Goal: Task Accomplishment & Management: Use online tool/utility

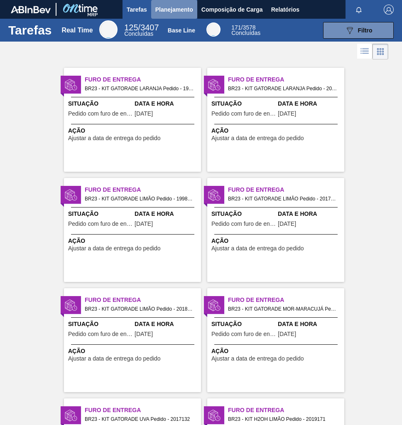
click at [163, 10] on span "Planejamento" at bounding box center [174, 10] width 38 height 10
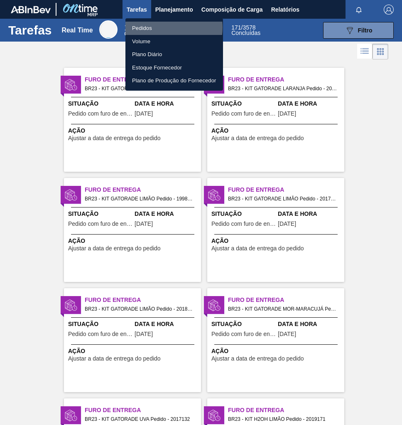
click at [165, 27] on li "Pedidos" at bounding box center [175, 28] width 98 height 13
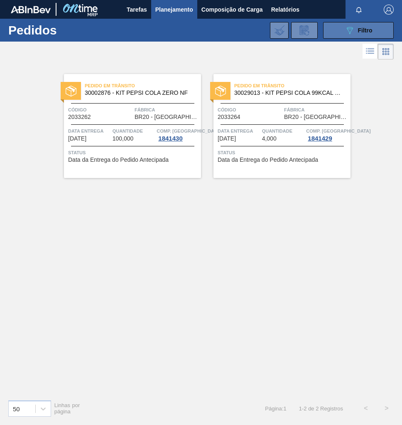
click at [357, 32] on div "089F7B8B-B2A5-4AFE-B5C0-19BA573D28AC Filtro" at bounding box center [359, 30] width 28 height 10
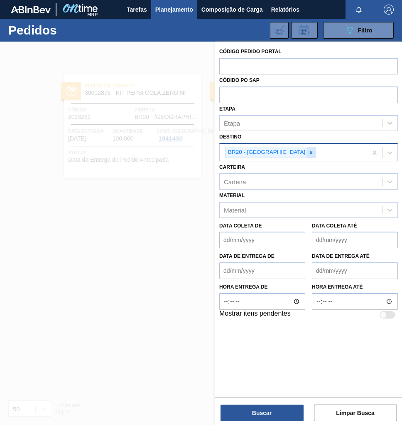
click at [307, 155] on div at bounding box center [311, 152] width 9 height 10
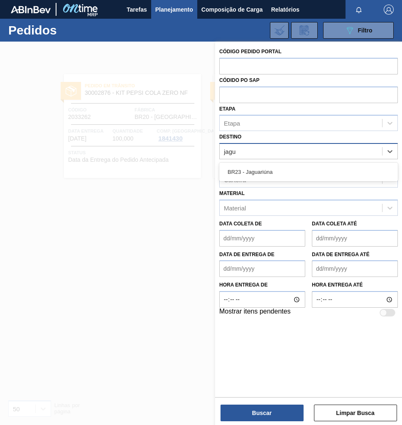
type input "jagua"
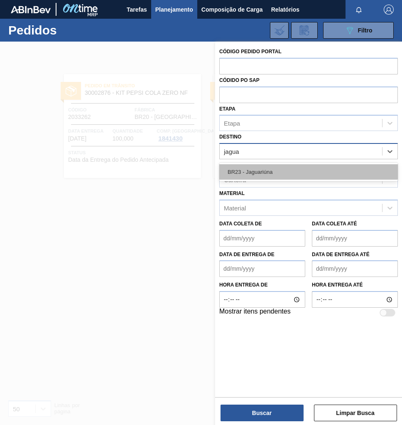
click at [283, 172] on div "BR23 - Jaguariúna" at bounding box center [308, 171] width 179 height 15
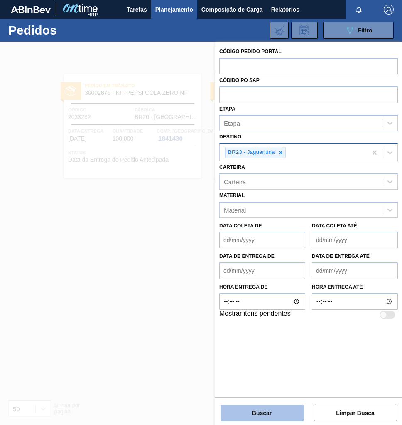
click at [255, 415] on button "Buscar" at bounding box center [262, 412] width 83 height 17
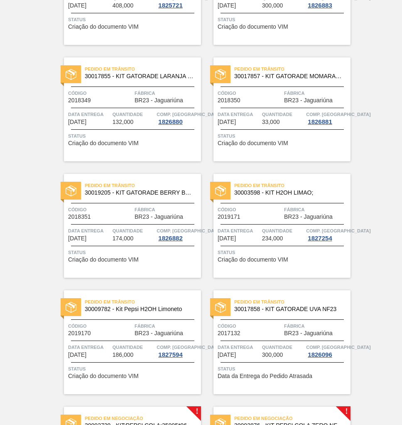
scroll to position [366, 0]
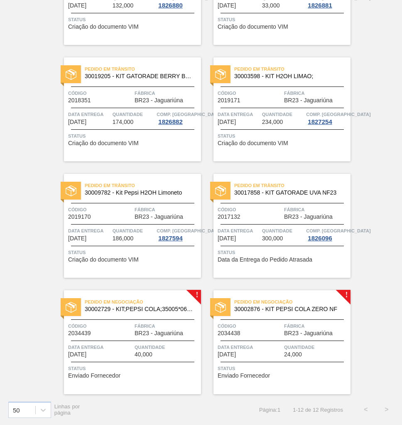
click at [292, 327] on span "Fábrica" at bounding box center [316, 326] width 64 height 8
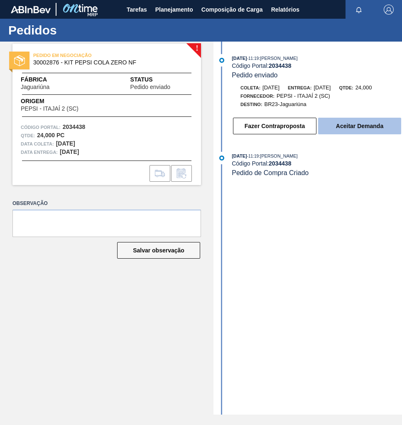
click at [368, 130] on button "Aceitar Demanda" at bounding box center [359, 126] width 83 height 17
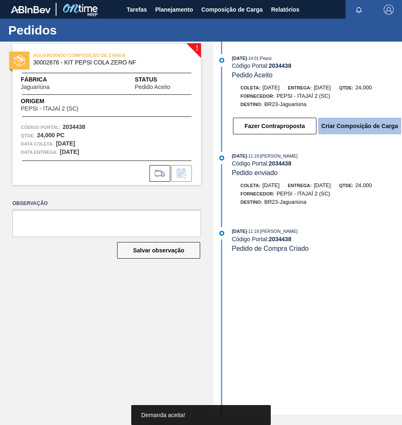
click at [366, 130] on button "Criar Composição de Carga" at bounding box center [359, 126] width 83 height 17
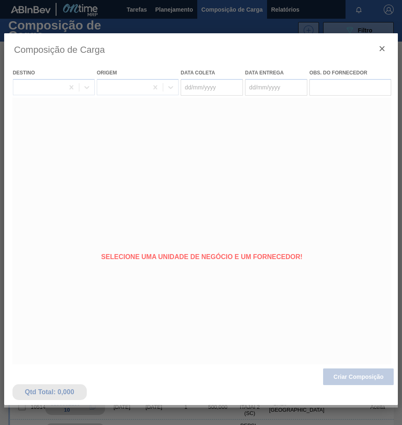
type coleta "[DATE]"
type entrega "[DATE]"
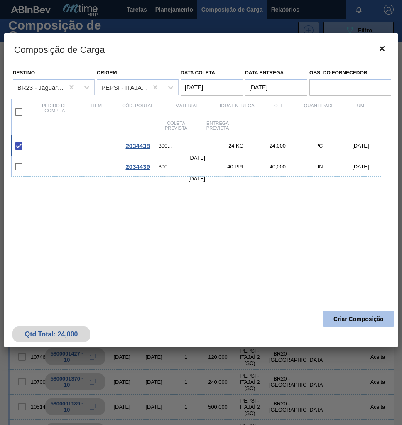
click at [362, 320] on button "Criar Composição" at bounding box center [358, 319] width 71 height 17
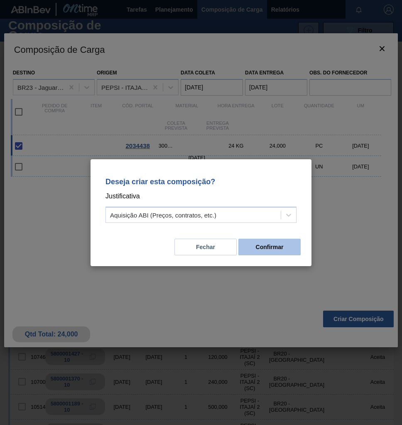
click at [271, 251] on button "Confirmar" at bounding box center [270, 247] width 62 height 17
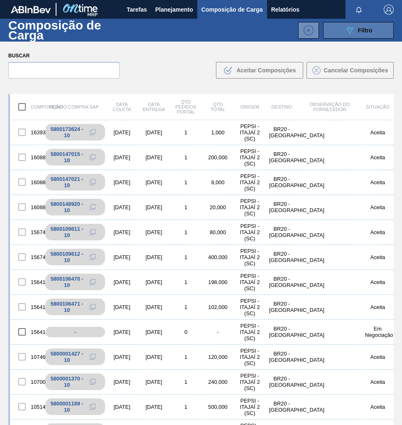
click at [368, 29] on span "Filtro" at bounding box center [365, 30] width 15 height 7
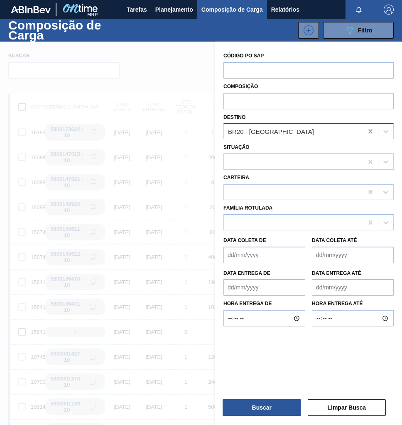
click at [370, 132] on icon at bounding box center [371, 131] width 4 height 4
type input "jaga"
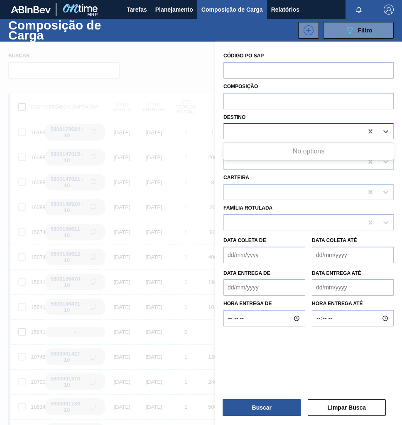
click at [266, 136] on div "jaga" at bounding box center [293, 132] width 139 height 12
type input "jagua"
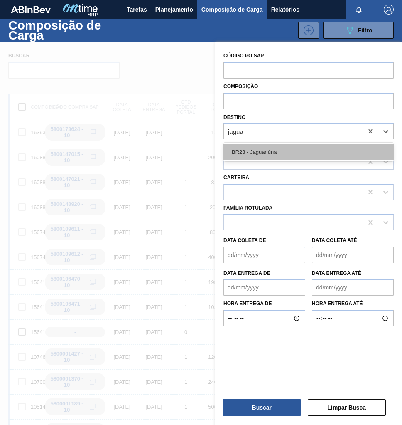
click at [278, 155] on div "BR23 - Jaguariúna" at bounding box center [309, 151] width 170 height 15
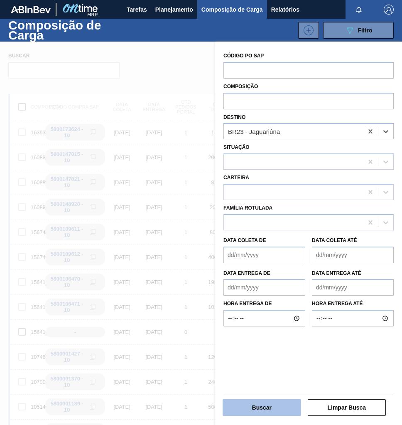
click at [269, 402] on button "Buscar" at bounding box center [262, 407] width 79 height 17
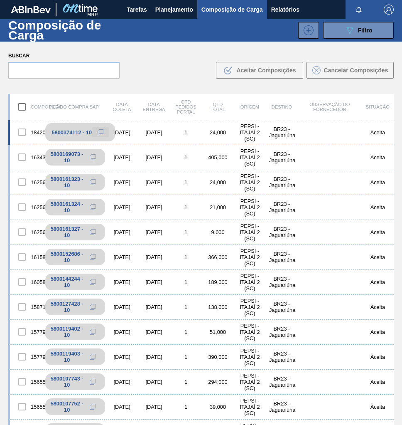
click at [99, 131] on icon at bounding box center [101, 132] width 6 height 6
click at [183, 5] on span "Planejamento" at bounding box center [174, 10] width 38 height 10
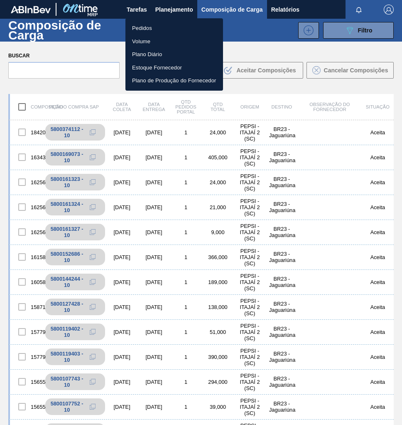
click at [145, 30] on li "Pedidos" at bounding box center [175, 28] width 98 height 13
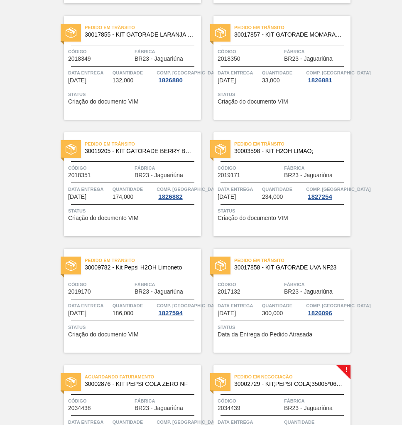
scroll to position [366, 0]
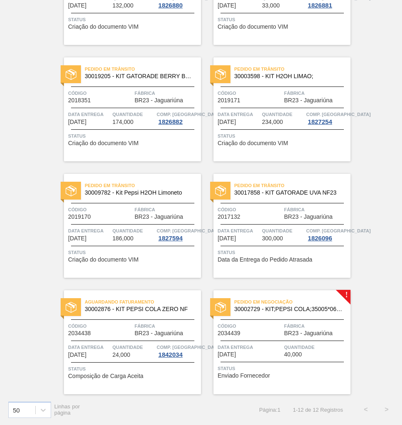
click at [278, 325] on span "Código" at bounding box center [250, 326] width 64 height 8
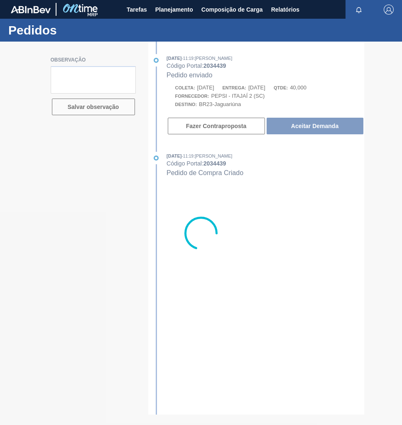
click at [325, 131] on div at bounding box center [201, 233] width 402 height 383
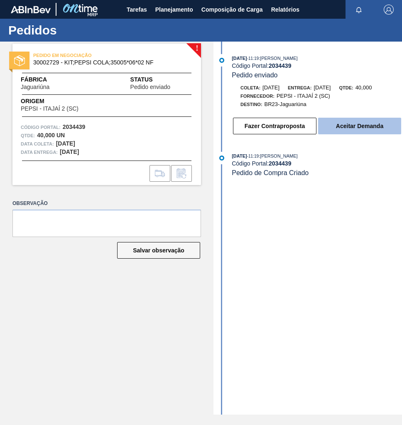
click at [362, 130] on button "Aceitar Demanda" at bounding box center [359, 126] width 83 height 17
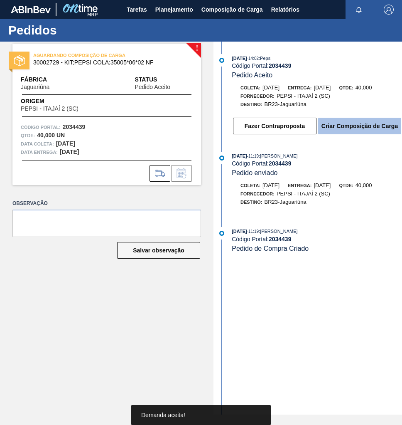
click at [347, 131] on button "Criar Composição de Carga" at bounding box center [359, 126] width 83 height 17
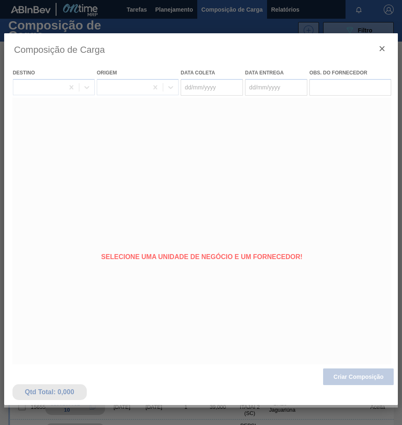
type coleta "[DATE]"
type entrega "[DATE]"
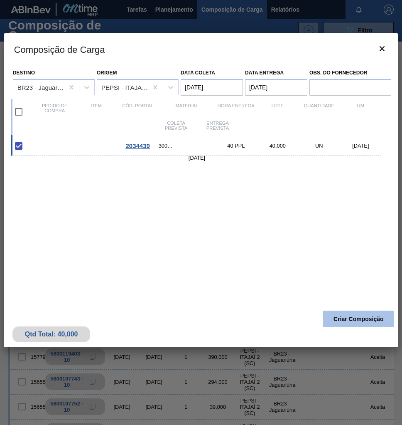
click at [347, 326] on button "Criar Composição" at bounding box center [358, 319] width 71 height 17
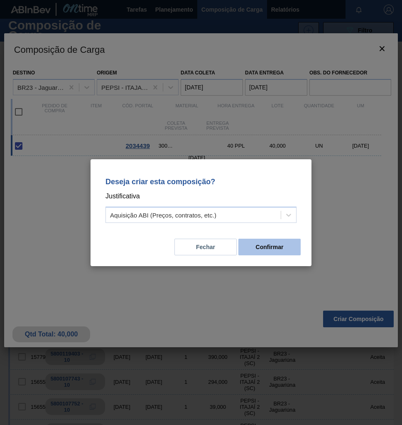
click at [268, 250] on button "Confirmar" at bounding box center [270, 247] width 62 height 17
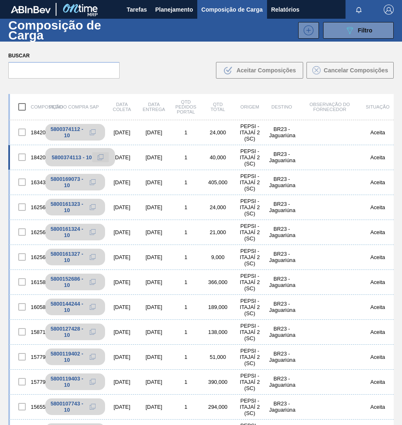
click at [101, 158] on icon at bounding box center [101, 157] width 6 height 6
click at [163, 5] on span "Planejamento" at bounding box center [174, 10] width 38 height 10
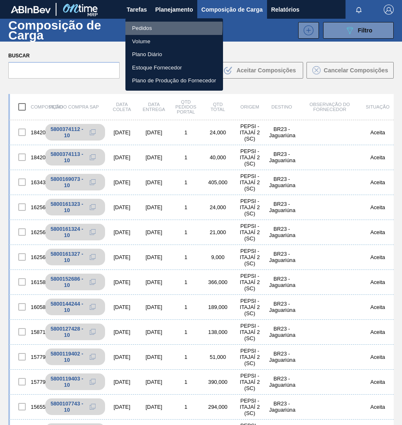
click at [138, 26] on li "Pedidos" at bounding box center [175, 28] width 98 height 13
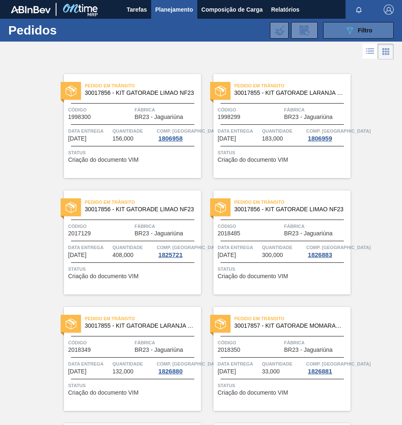
click at [365, 31] on span "Filtro" at bounding box center [365, 30] width 15 height 7
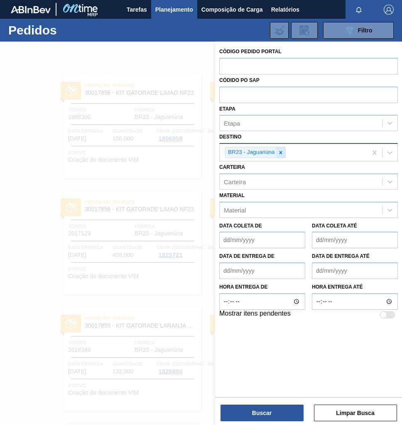
click at [283, 152] on icon at bounding box center [281, 153] width 6 height 6
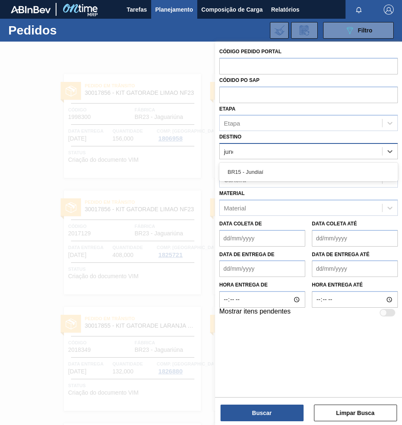
type input "jundi"
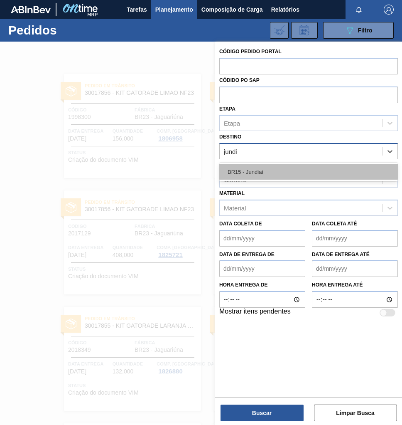
click at [269, 173] on div "BR15 - Jundiaí" at bounding box center [308, 171] width 179 height 15
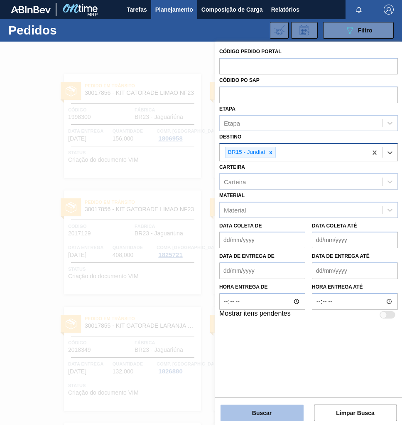
click at [261, 412] on button "Buscar" at bounding box center [262, 412] width 83 height 17
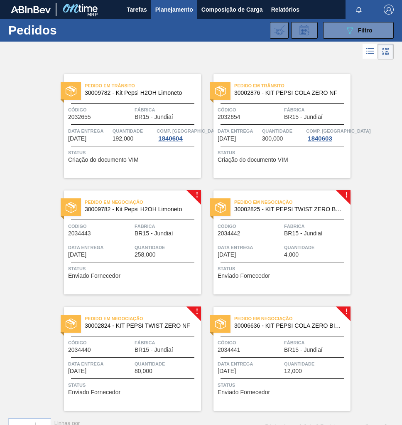
click at [288, 254] on span "4,000" at bounding box center [291, 255] width 15 height 6
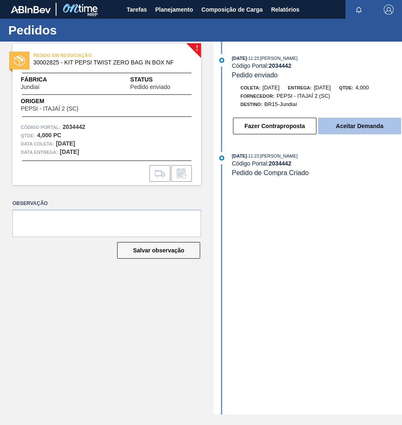
click at [354, 132] on button "Aceitar Demanda" at bounding box center [359, 126] width 83 height 17
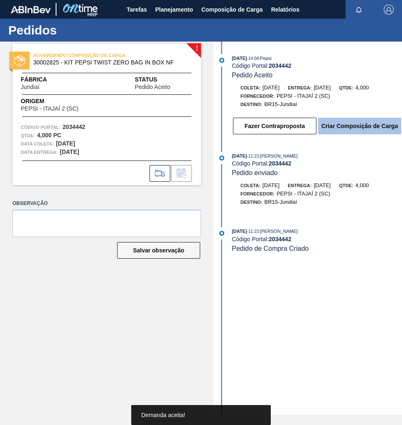
click at [357, 133] on button "Criar Composição de Carga" at bounding box center [359, 126] width 83 height 17
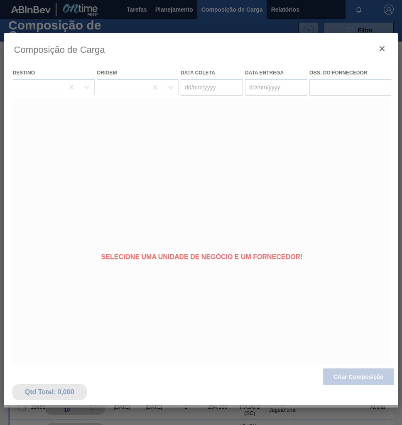
type coleta "[DATE]"
type entrega "[DATE]"
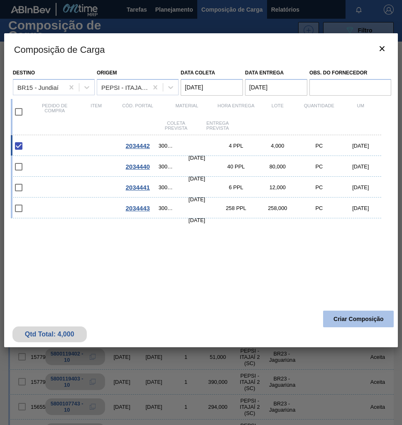
click at [356, 320] on button "Criar Composição" at bounding box center [358, 319] width 71 height 17
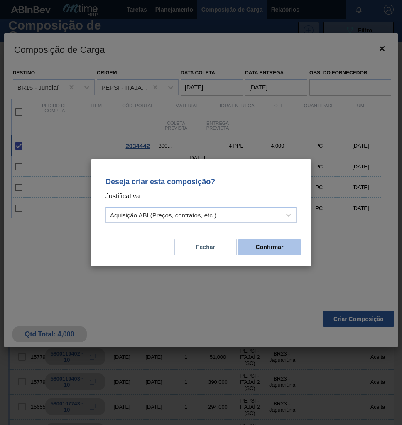
click at [279, 245] on button "Confirmar" at bounding box center [270, 247] width 62 height 17
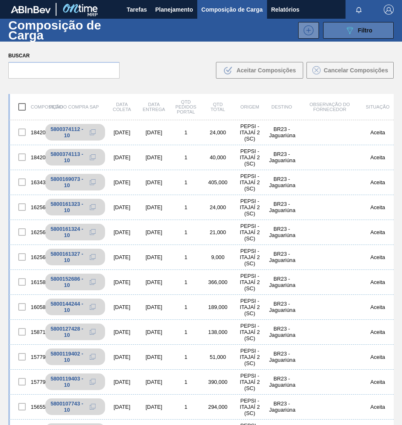
click at [371, 29] on span "Filtro" at bounding box center [365, 30] width 15 height 7
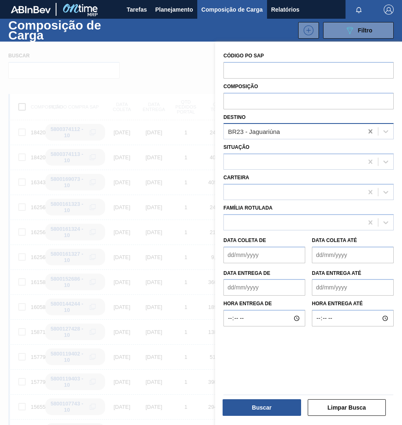
click at [369, 133] on icon at bounding box center [371, 131] width 8 height 8
type input "jund"
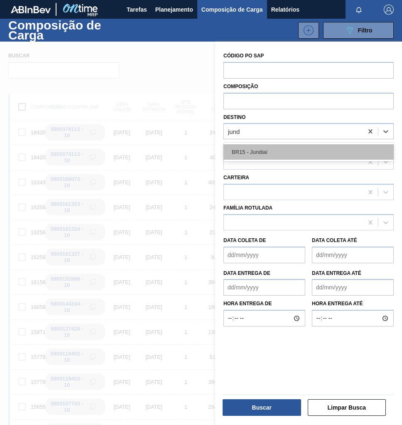
click at [282, 152] on div "BR15 - Jundiaí" at bounding box center [309, 151] width 170 height 15
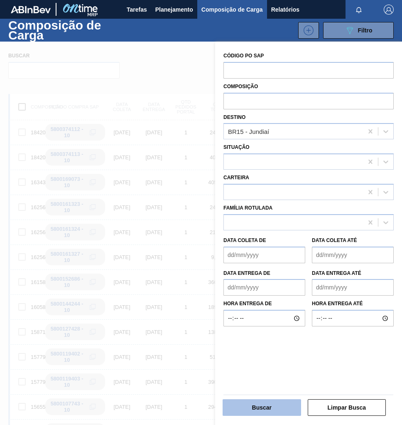
click at [276, 411] on button "Buscar" at bounding box center [262, 407] width 79 height 17
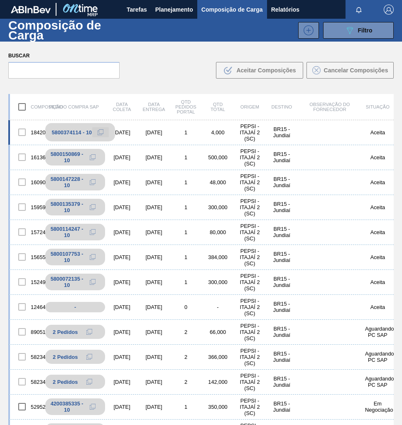
click at [99, 132] on icon at bounding box center [101, 132] width 6 height 6
click at [171, 6] on span "Planejamento" at bounding box center [174, 10] width 38 height 10
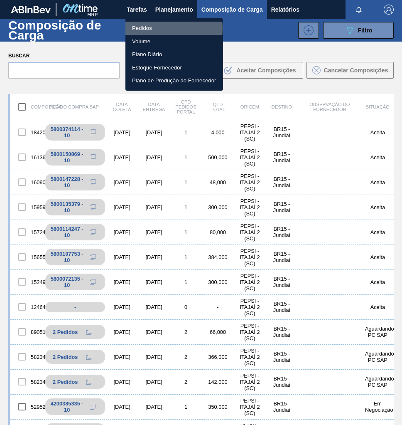
click at [145, 28] on li "Pedidos" at bounding box center [175, 28] width 98 height 13
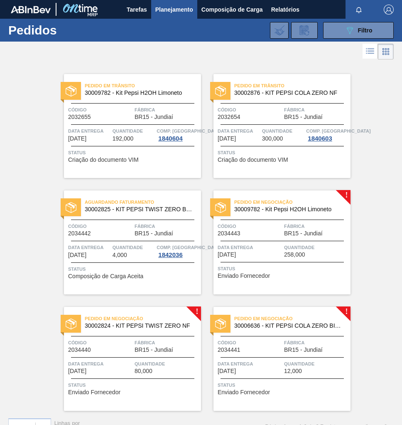
click at [320, 323] on span "30006636 - KIT PEPSI COLA ZERO BIB NF" at bounding box center [289, 326] width 110 height 6
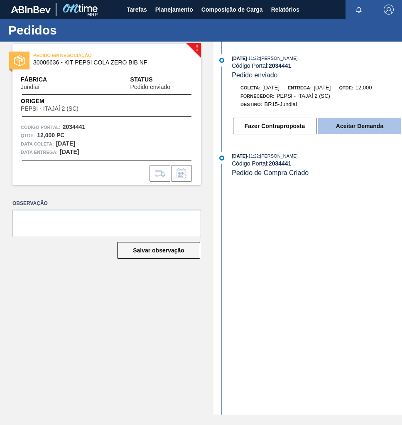
click at [348, 131] on button "Aceitar Demanda" at bounding box center [359, 126] width 83 height 17
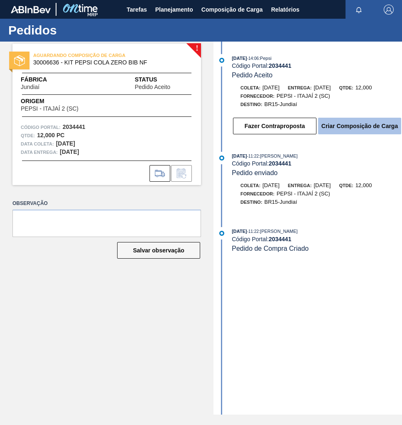
click at [367, 128] on button "Criar Composição de Carga" at bounding box center [359, 126] width 83 height 17
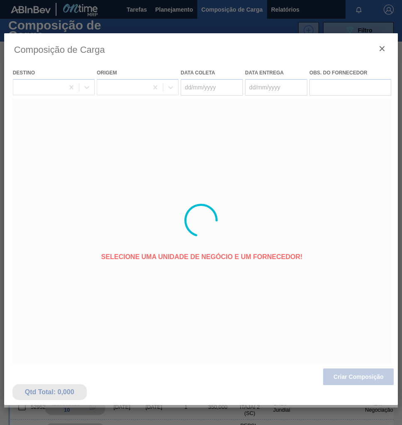
type coleta "[DATE]"
type entrega "[DATE]"
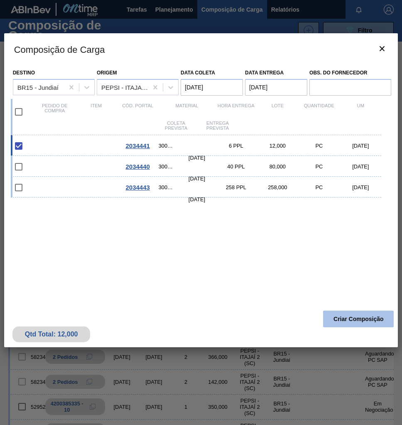
click at [353, 325] on button "Criar Composição" at bounding box center [358, 319] width 71 height 17
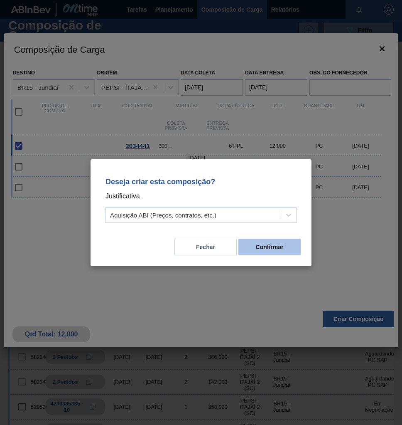
click at [270, 250] on button "Confirmar" at bounding box center [270, 247] width 62 height 17
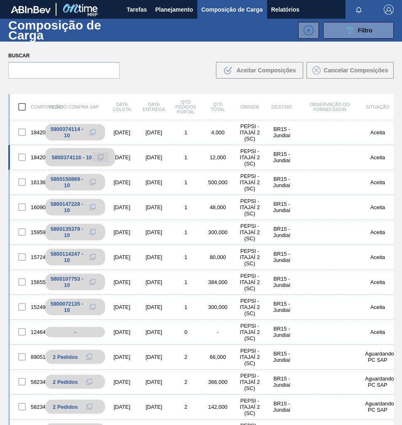
click at [99, 158] on icon at bounding box center [101, 157] width 6 height 6
click at [171, 5] on span "Planejamento" at bounding box center [174, 10] width 38 height 10
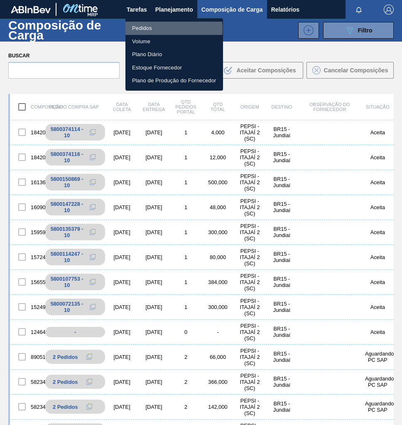
click at [145, 29] on li "Pedidos" at bounding box center [175, 28] width 98 height 13
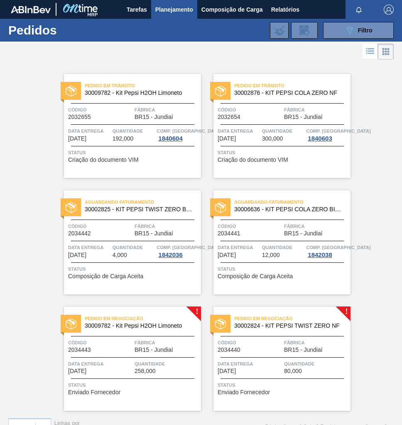
scroll to position [17, 0]
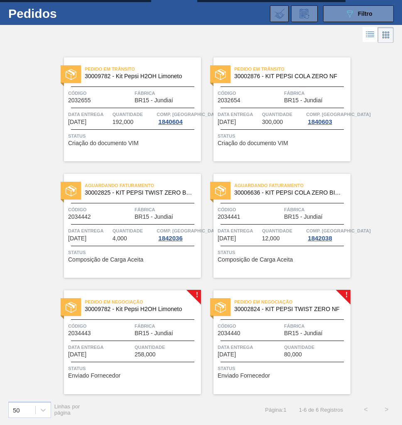
click at [293, 325] on span "Fábrica" at bounding box center [316, 326] width 64 height 8
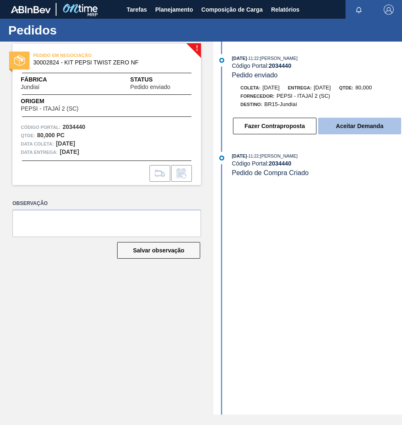
click at [338, 128] on button "Aceitar Demanda" at bounding box center [359, 126] width 83 height 17
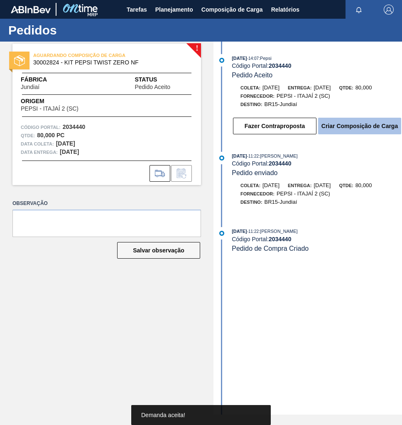
click at [361, 129] on button "Criar Composição de Carga" at bounding box center [359, 126] width 83 height 17
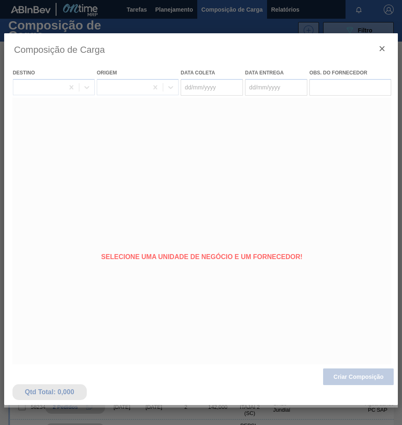
type coleta "[DATE]"
type entrega "[DATE]"
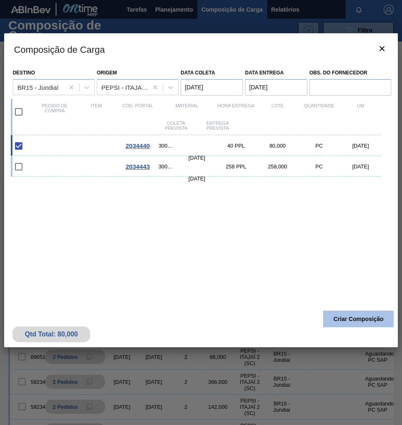
click at [366, 318] on button "Criar Composição" at bounding box center [358, 319] width 71 height 17
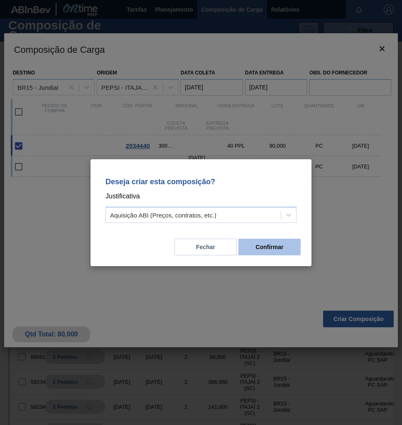
click at [280, 247] on button "Confirmar" at bounding box center [270, 247] width 62 height 17
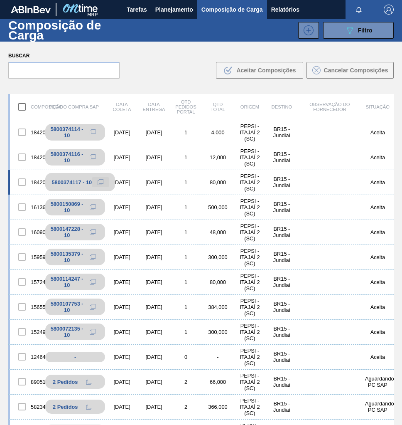
click at [101, 181] on icon at bounding box center [101, 182] width 6 height 6
click at [168, 2] on button "Planejamento" at bounding box center [174, 9] width 46 height 19
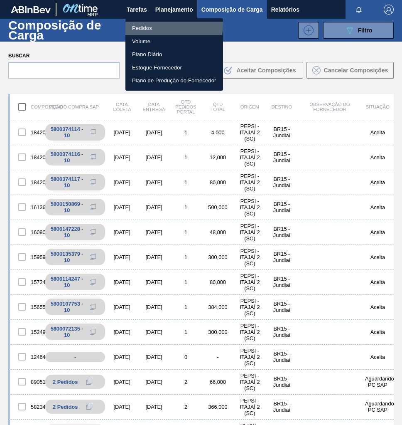
click at [142, 24] on li "Pedidos" at bounding box center [175, 28] width 98 height 13
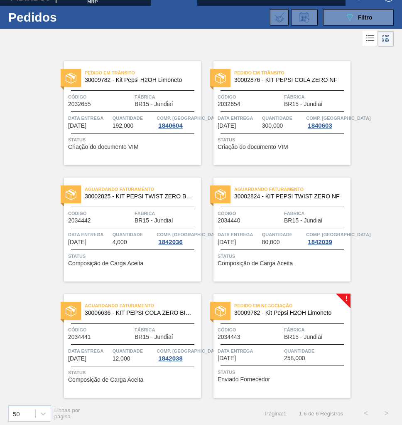
scroll to position [17, 0]
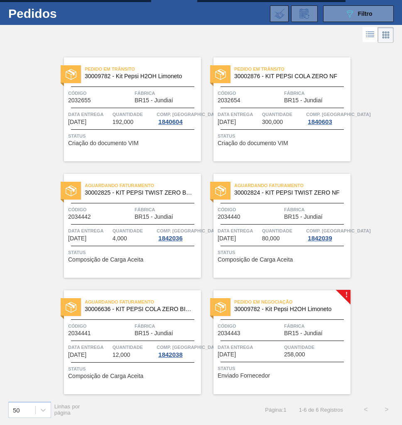
click at [287, 330] on span "BR15 - Jundiaí" at bounding box center [303, 333] width 39 height 6
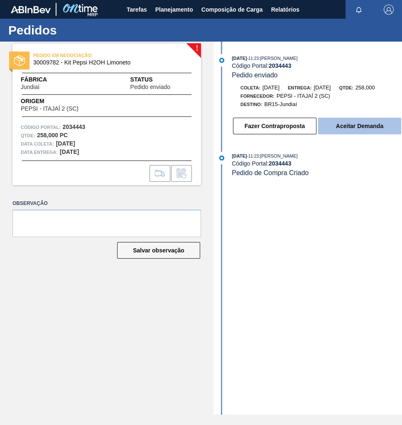
click at [343, 126] on button "Aceitar Demanda" at bounding box center [359, 126] width 83 height 17
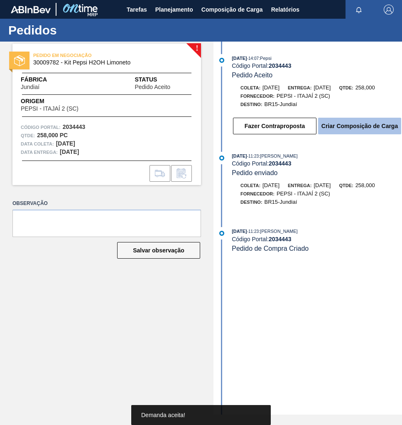
click at [351, 131] on button "Criar Composição de Carga" at bounding box center [359, 126] width 83 height 17
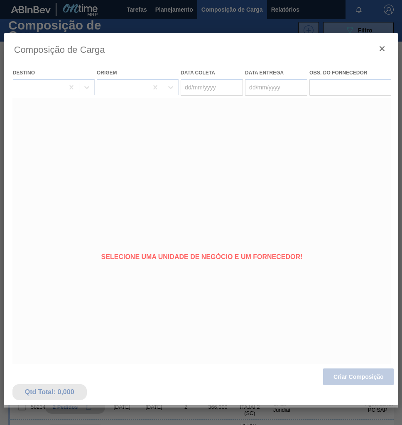
type coleta "[DATE]"
type entrega "[DATE]"
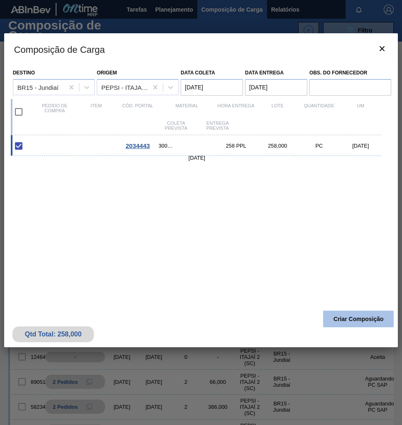
click at [361, 321] on button "Criar Composição" at bounding box center [358, 319] width 71 height 17
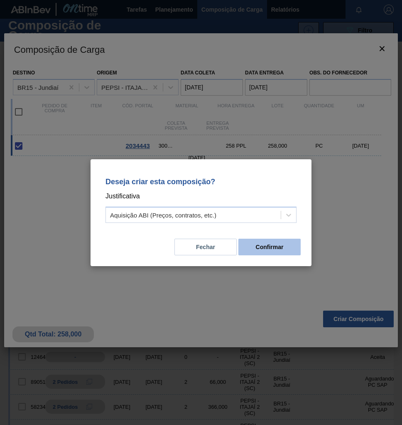
click at [276, 250] on button "Confirmar" at bounding box center [270, 247] width 62 height 17
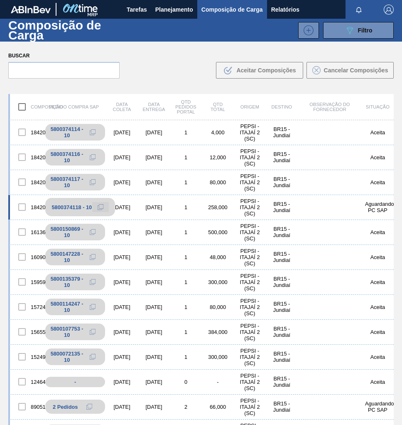
click at [99, 208] on button at bounding box center [100, 207] width 17 height 10
click at [338, 259] on div "1609035 5800147228 - 10 [DATE] [DATE] 1 48,000 PEPSI - ITAJAÍ 2 (SC) BR15 - Jun…" at bounding box center [201, 257] width 386 height 25
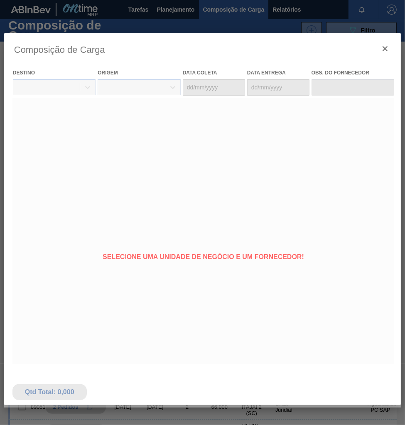
type coleta "[DATE]"
type entrega "[DATE]"
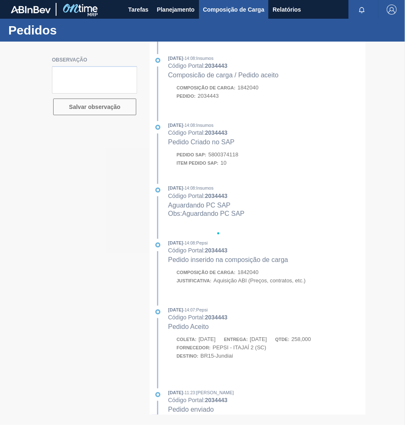
click at [241, 11] on span "Composição de Carga" at bounding box center [234, 10] width 62 height 10
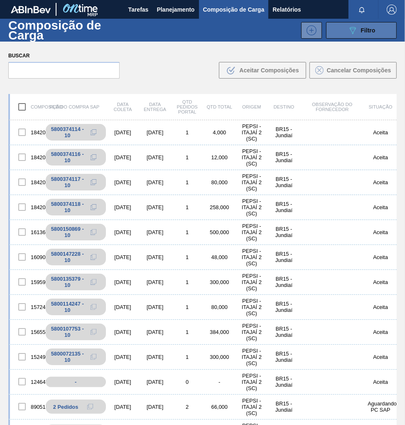
click at [365, 35] on div "089F7B8B-B2A5-4AFE-B5C0-19BA573D28AC Filtro" at bounding box center [362, 30] width 28 height 10
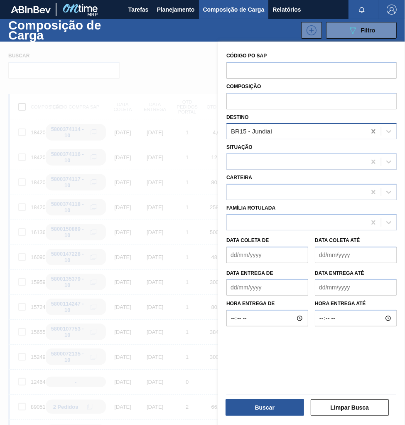
click at [371, 132] on icon at bounding box center [374, 131] width 8 height 8
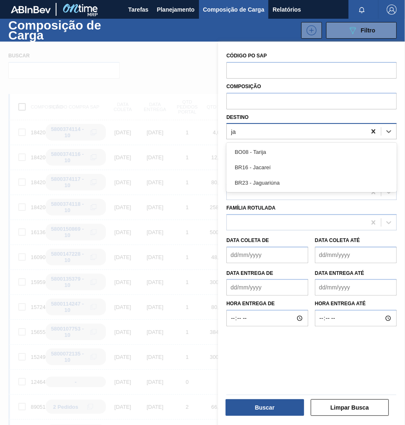
type input "jag"
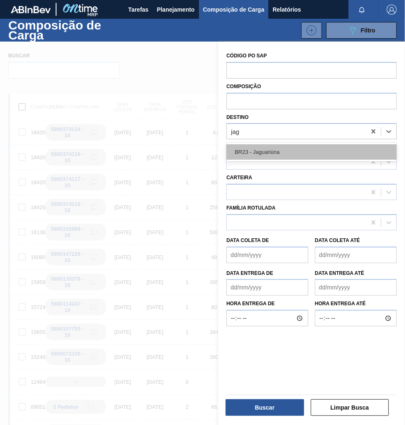
click at [303, 155] on div "BR23 - Jaguariúna" at bounding box center [312, 151] width 170 height 15
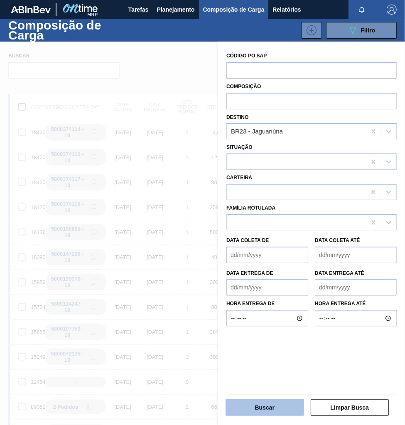
click at [274, 408] on button "Buscar" at bounding box center [265, 407] width 79 height 17
